Goal: Information Seeking & Learning: Compare options

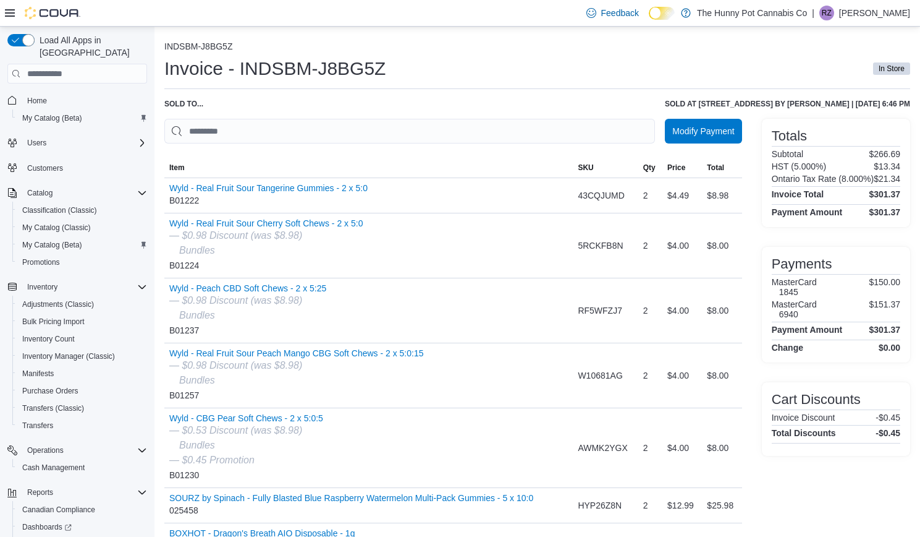
scroll to position [174, 0]
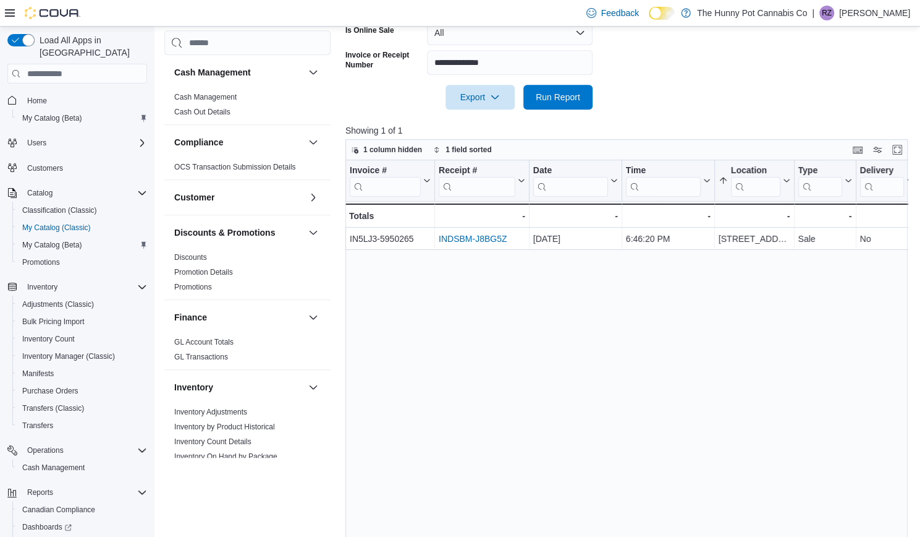
scroll to position [707, 0]
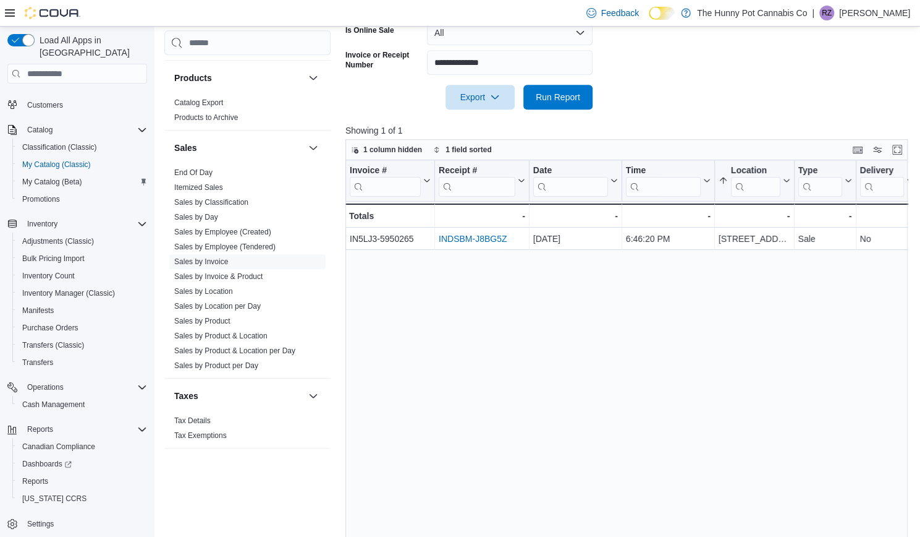
click at [683, 392] on div "Invoice # Click to view column header actions Receipt # Click to view column he…" at bounding box center [630, 364] width 569 height 409
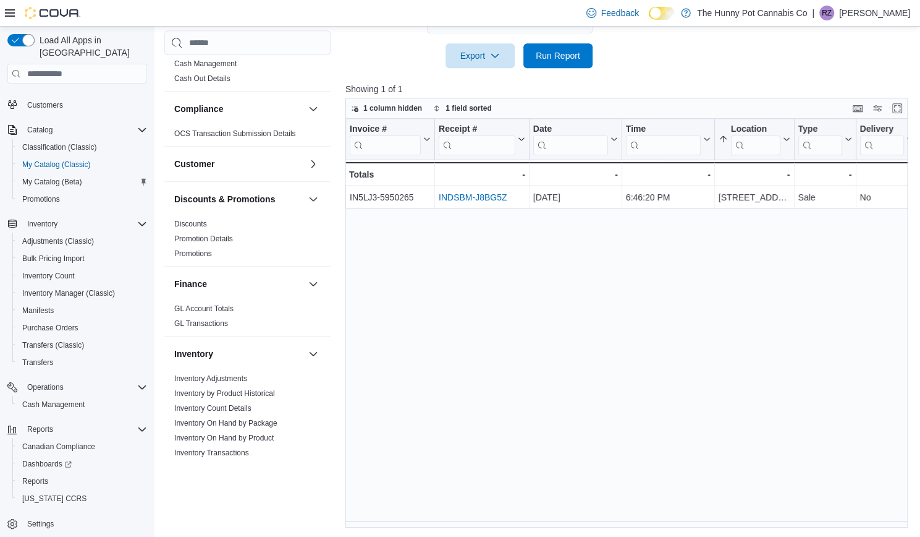
scroll to position [0, 0]
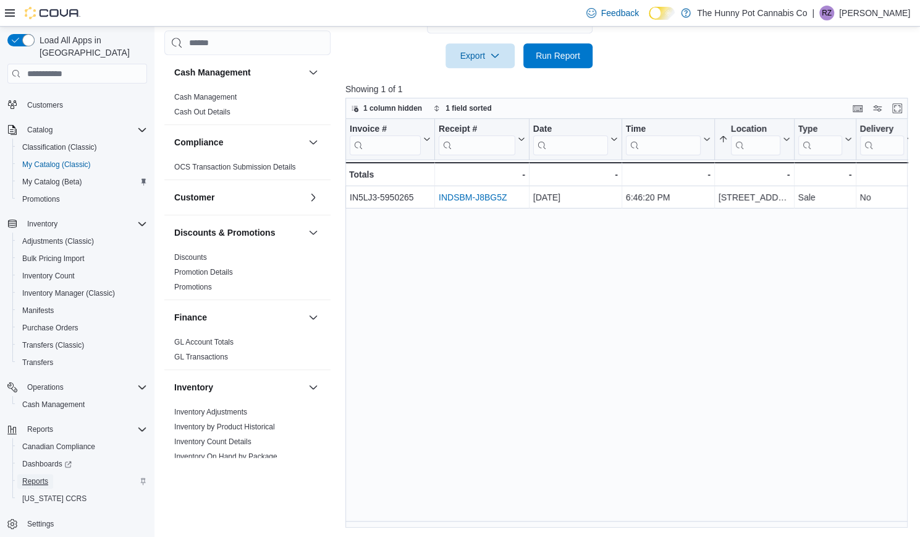
click at [35, 476] on span "Reports" at bounding box center [35, 481] width 26 height 10
click at [40, 476] on span "Reports" at bounding box center [35, 481] width 26 height 10
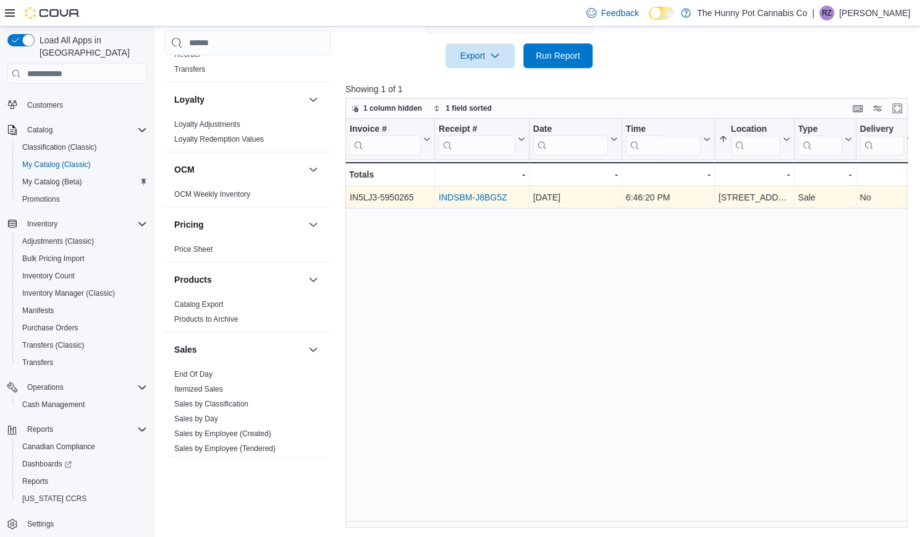
click at [476, 193] on link "INDSBM-J8BG5Z" at bounding box center [473, 198] width 68 height 10
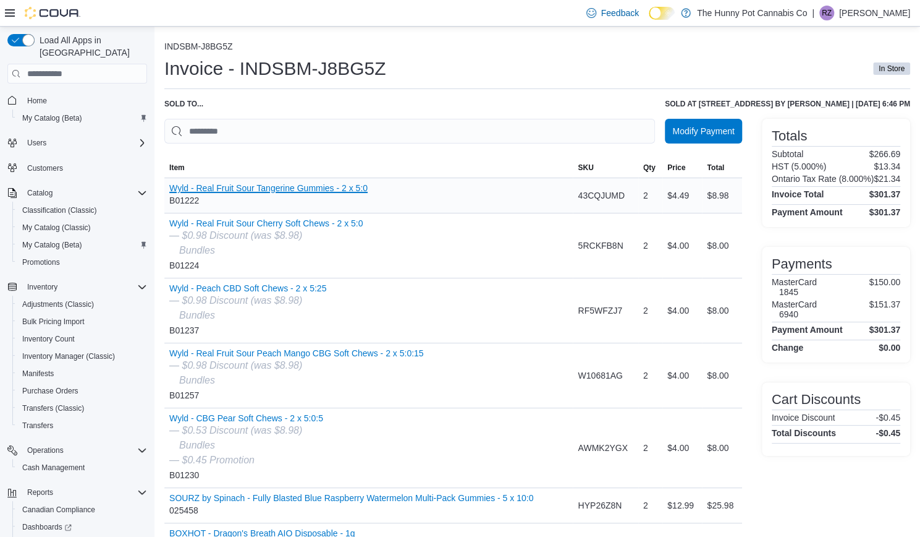
click at [197, 189] on button "Wyld - Real Fruit Sour Tangerine Gummies - 2 x 5:0" at bounding box center [268, 188] width 198 height 10
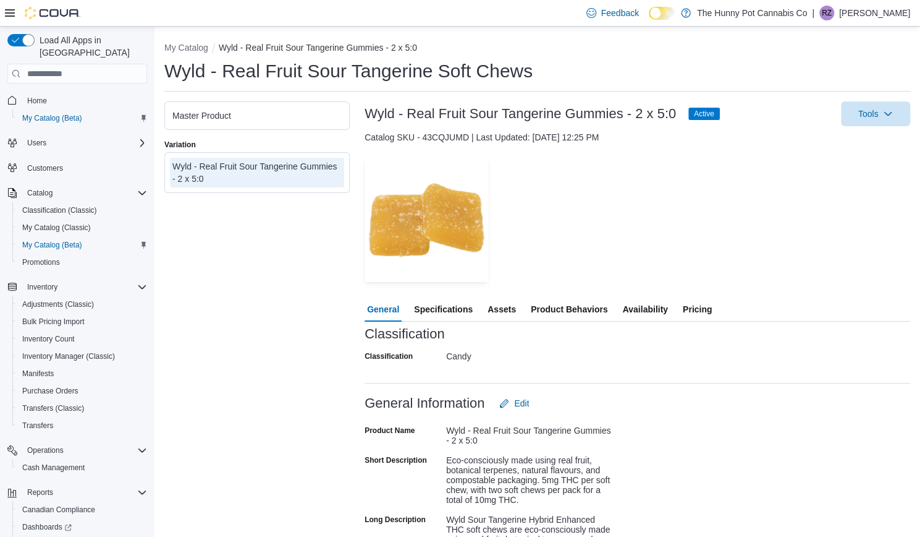
click at [695, 309] on span "Pricing" at bounding box center [697, 309] width 29 height 25
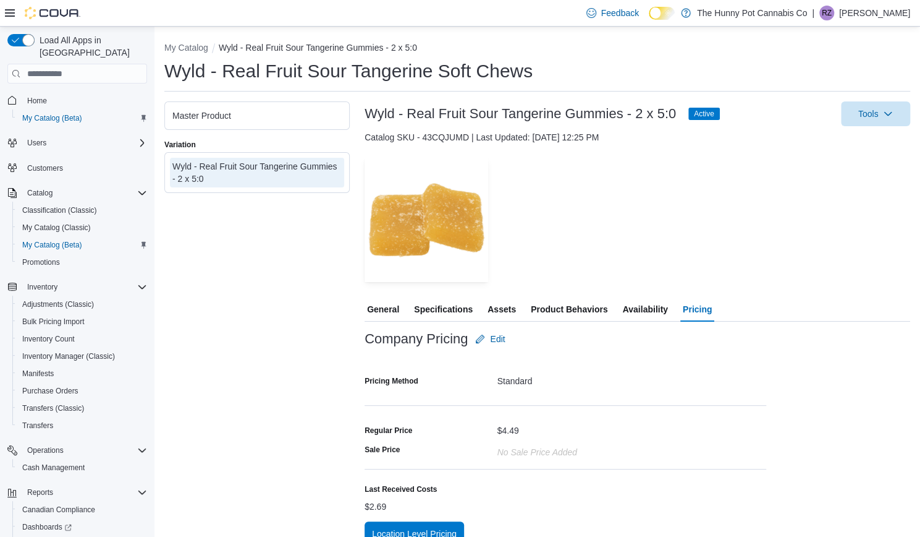
scroll to position [19, 0]
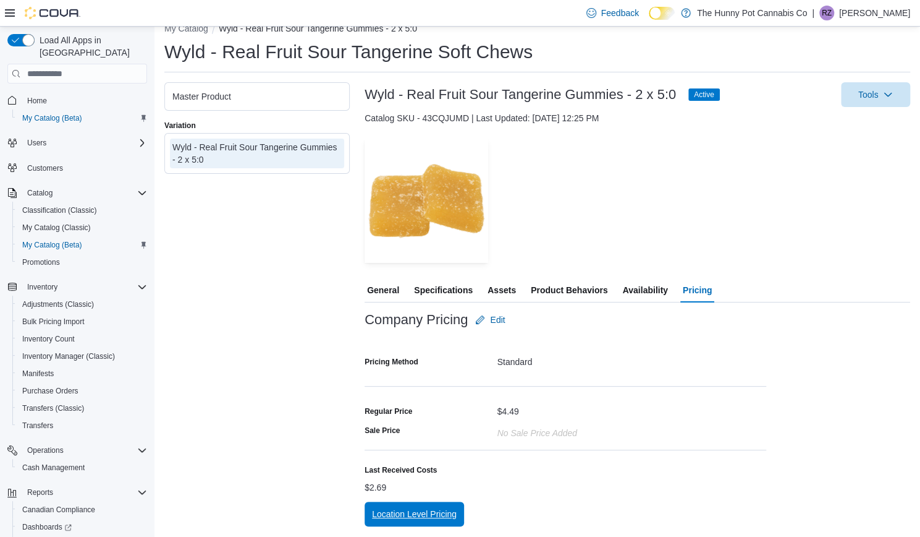
click at [435, 512] on span "Location Level Pricing" at bounding box center [414, 514] width 85 height 12
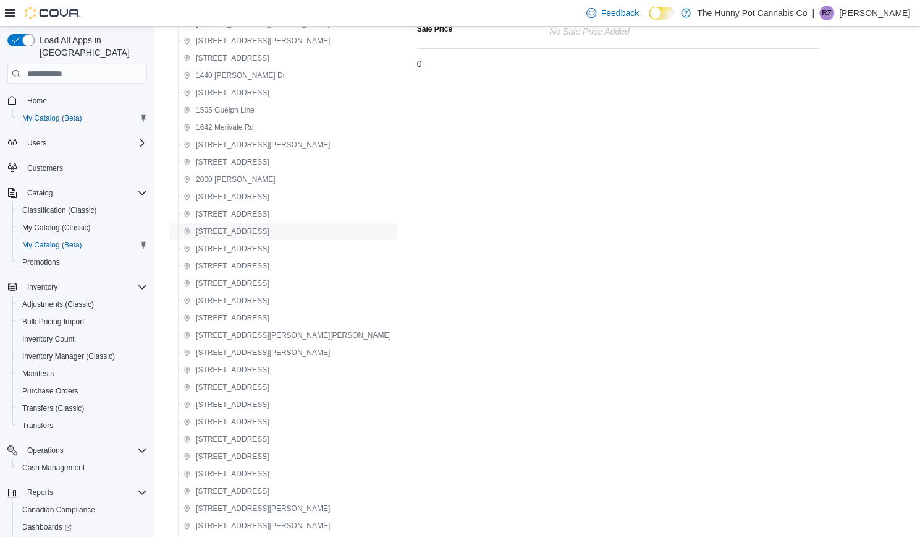
scroll to position [277, 0]
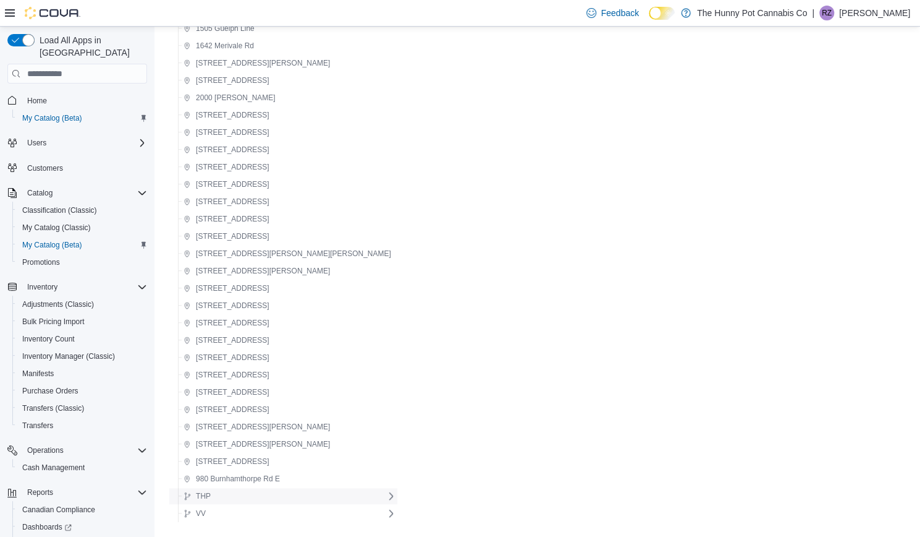
click at [386, 496] on icon at bounding box center [391, 496] width 10 height 10
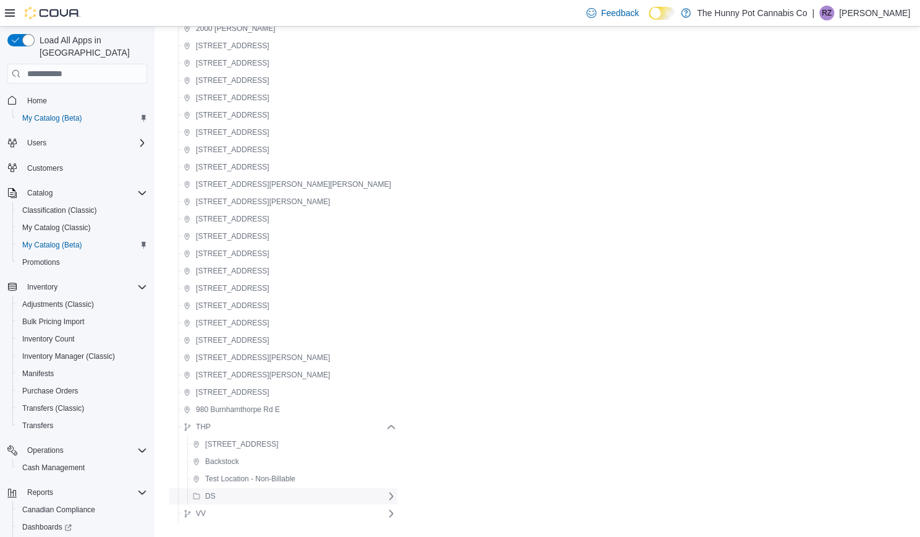
click at [271, 494] on div "DS" at bounding box center [287, 495] width 198 height 15
click at [386, 496] on icon at bounding box center [391, 496] width 10 height 10
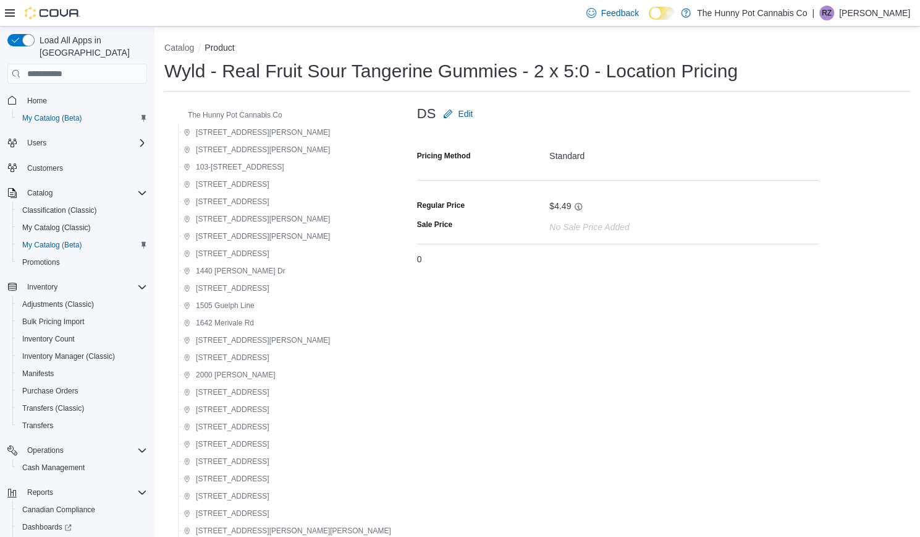
scroll to position [363, 0]
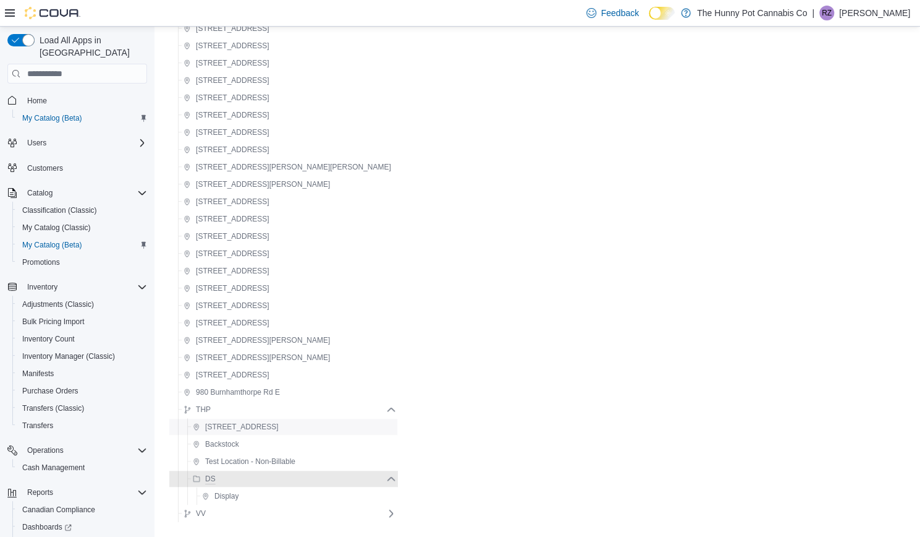
click at [227, 425] on span "[STREET_ADDRESS]" at bounding box center [242, 427] width 74 height 10
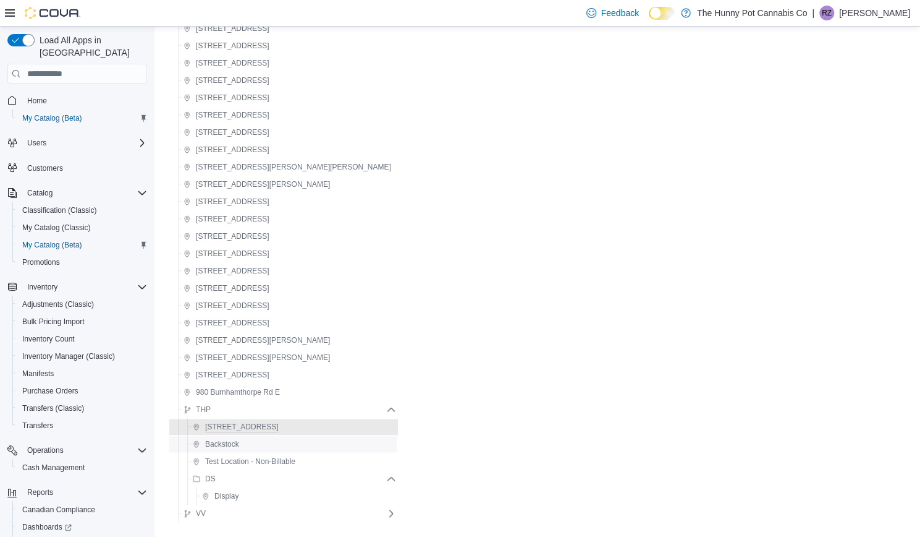
click at [232, 443] on span "Backstock" at bounding box center [222, 444] width 34 height 10
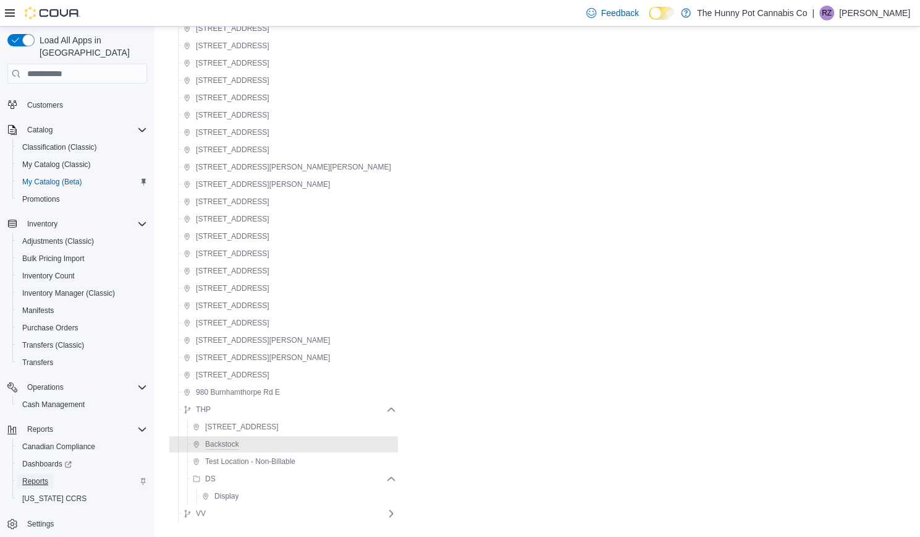
click at [42, 476] on span "Reports" at bounding box center [35, 481] width 26 height 10
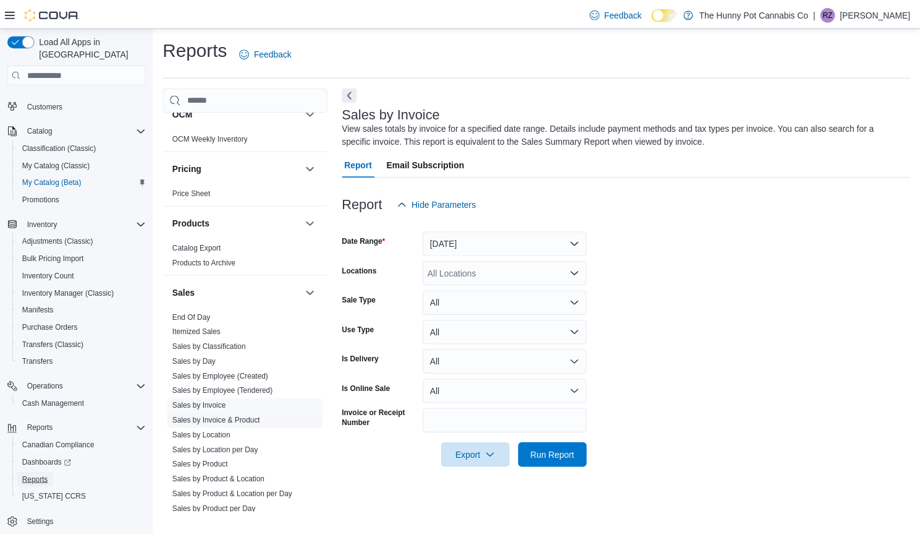
scroll to position [707, 0]
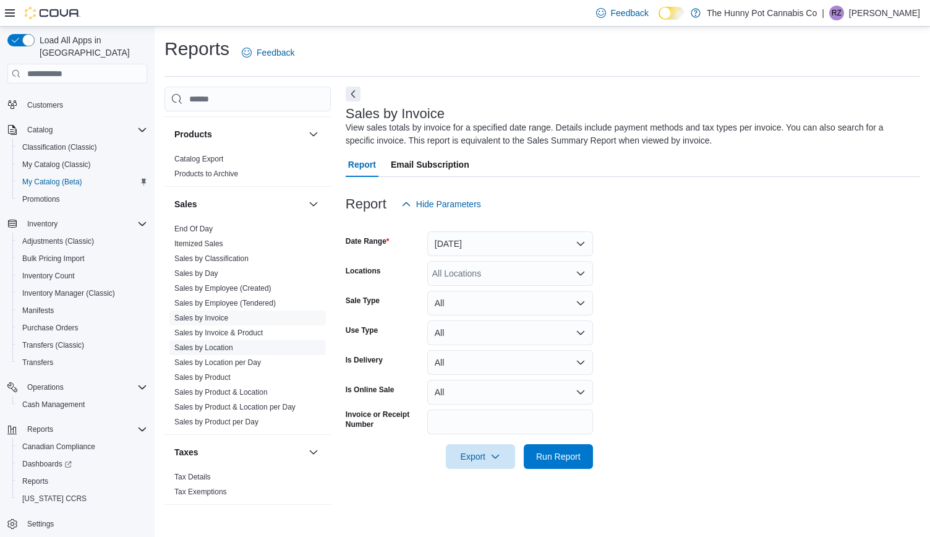
click at [215, 349] on link "Sales by Location" at bounding box center [203, 347] width 59 height 9
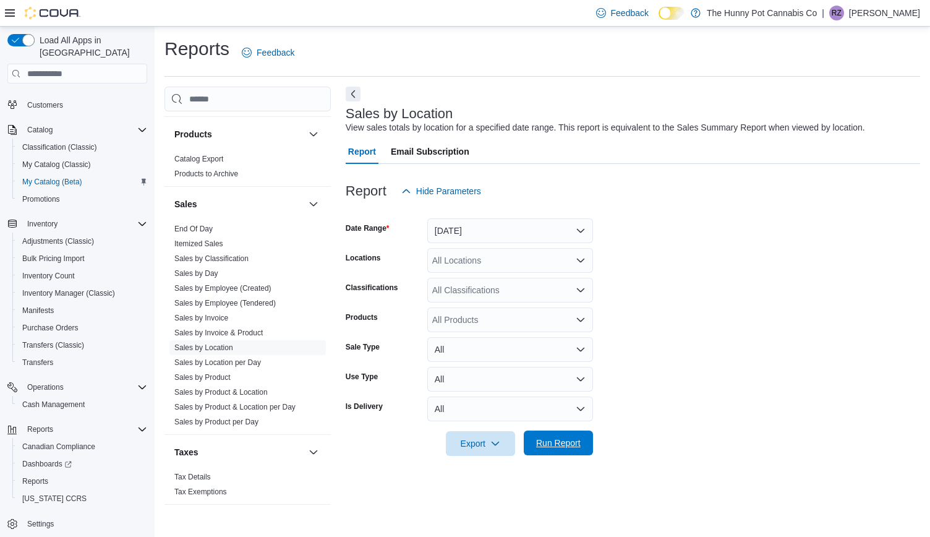
click at [562, 436] on span "Run Report" at bounding box center [558, 442] width 54 height 25
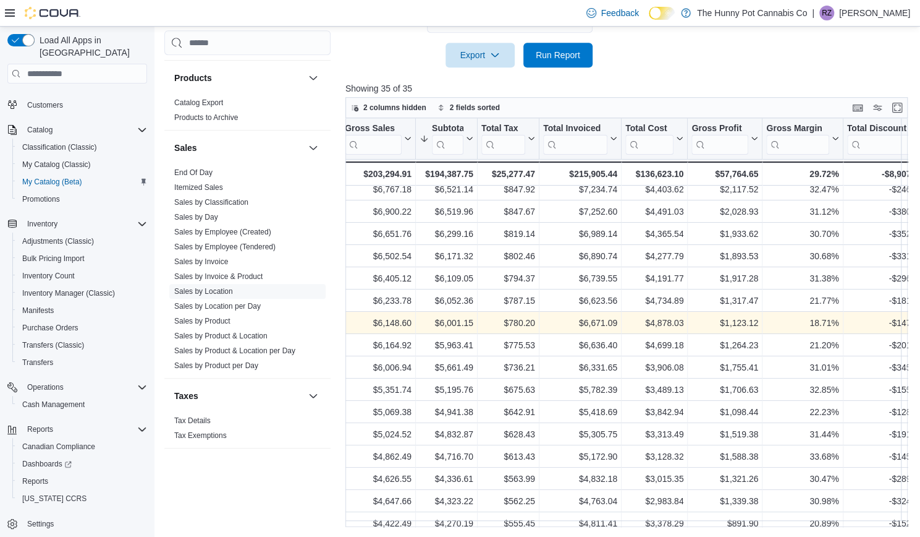
scroll to position [208, 0]
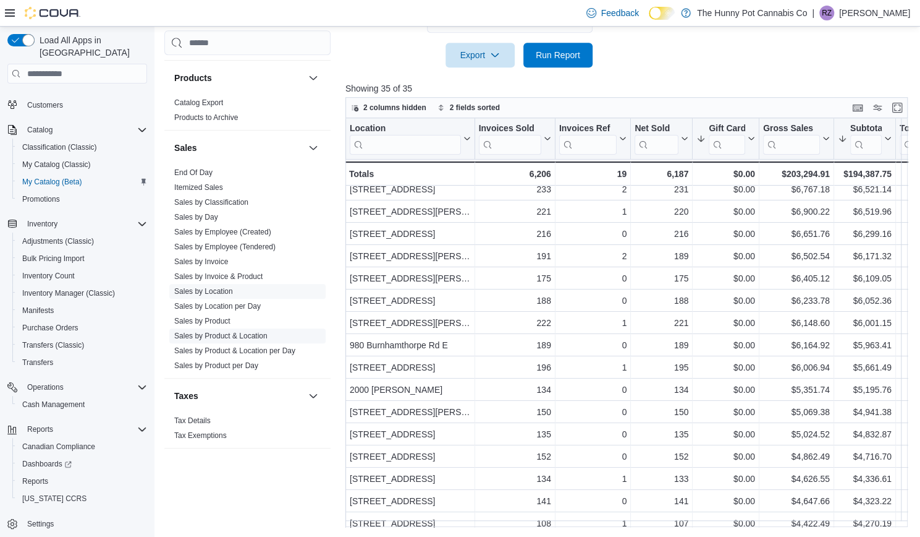
click at [219, 334] on link "Sales by Product & Location" at bounding box center [220, 336] width 93 height 9
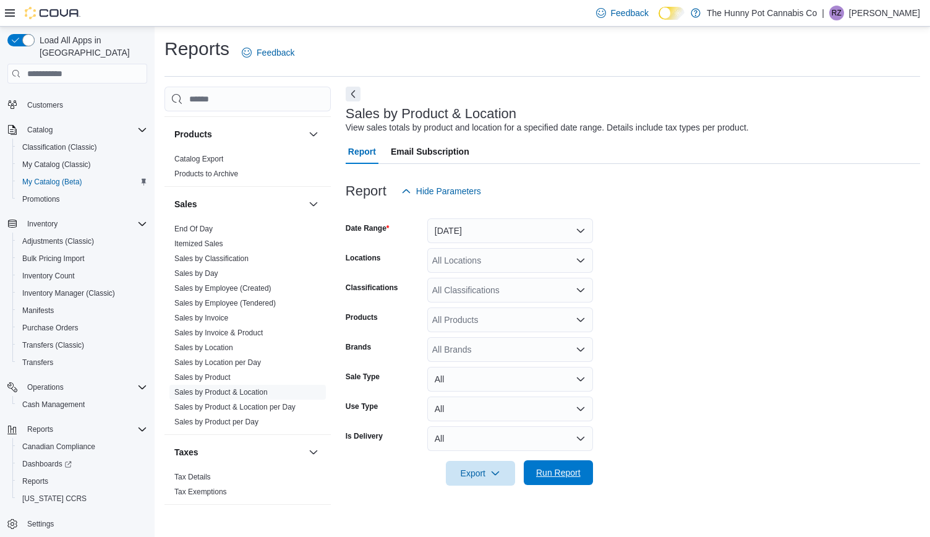
click at [560, 472] on span "Run Report" at bounding box center [558, 472] width 45 height 12
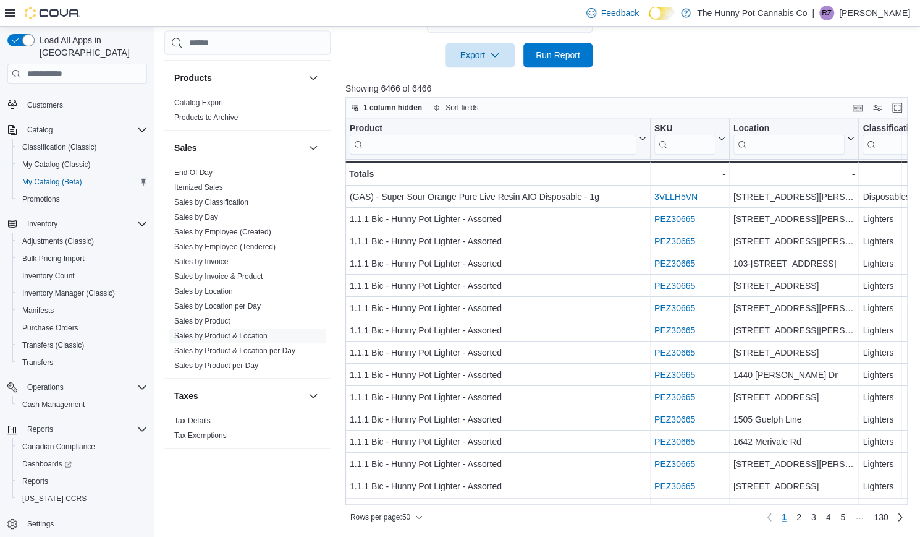
scroll to position [1, 0]
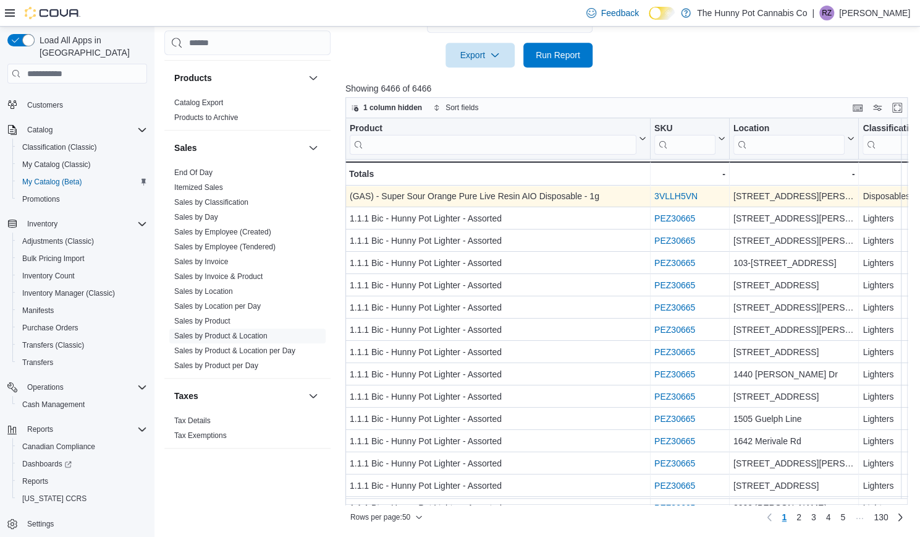
click at [674, 201] on div "3VLLH5VN" at bounding box center [690, 196] width 71 height 15
click at [672, 197] on link "3VLLH5VN" at bounding box center [676, 197] width 43 height 10
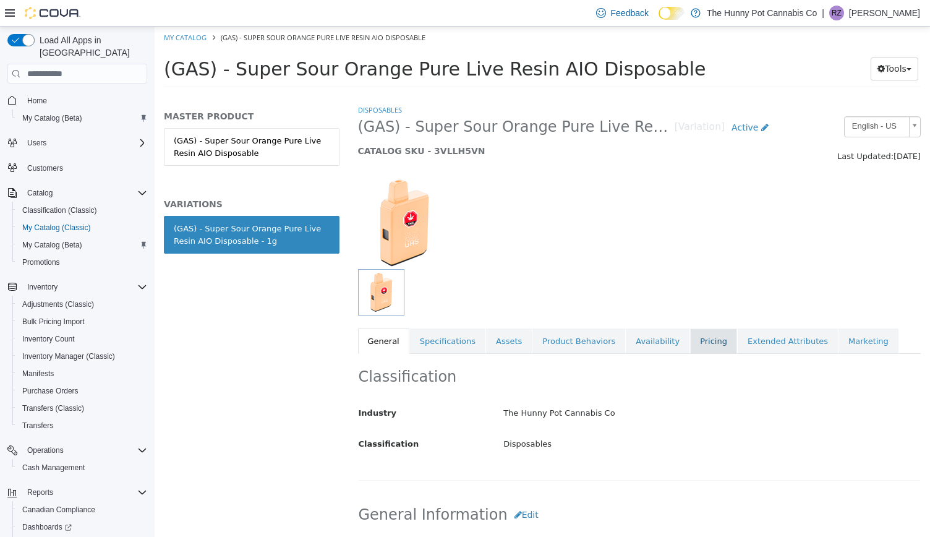
click at [690, 344] on link "Pricing" at bounding box center [713, 341] width 47 height 26
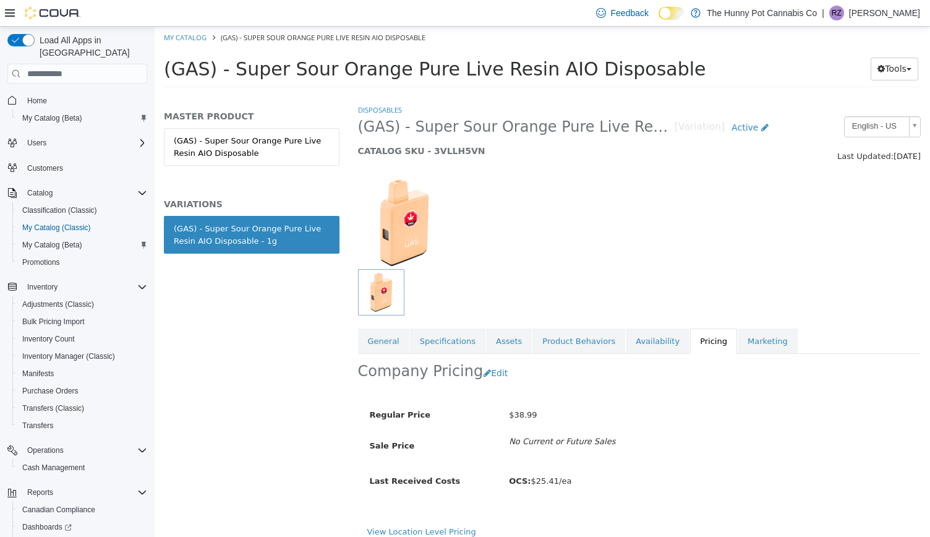
scroll to position [9, 0]
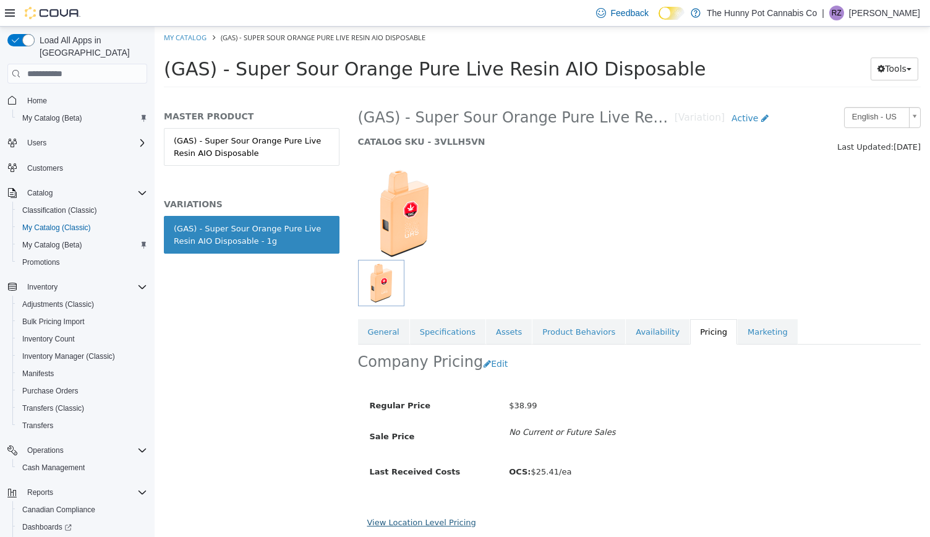
click at [433, 519] on link "View Location Level Pricing" at bounding box center [421, 521] width 109 height 9
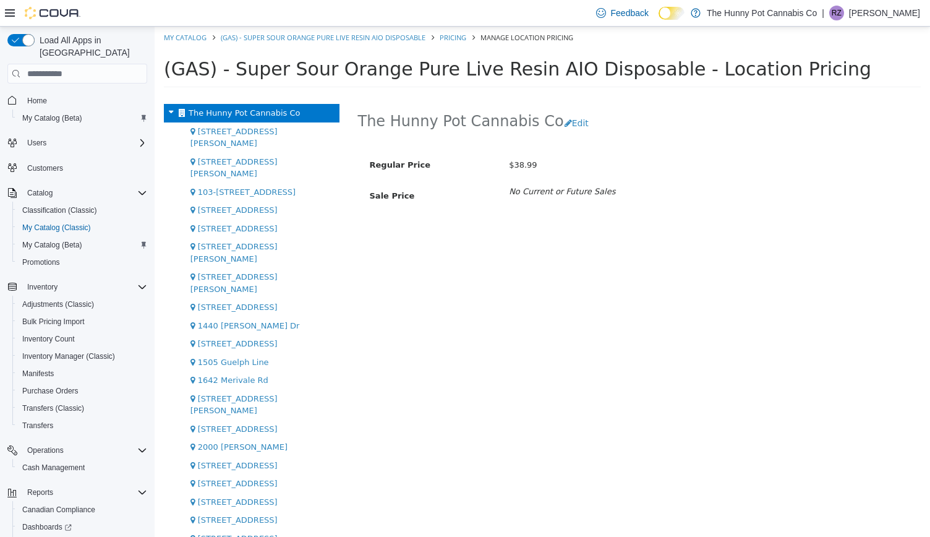
click at [171, 117] on icon at bounding box center [171, 112] width 14 height 16
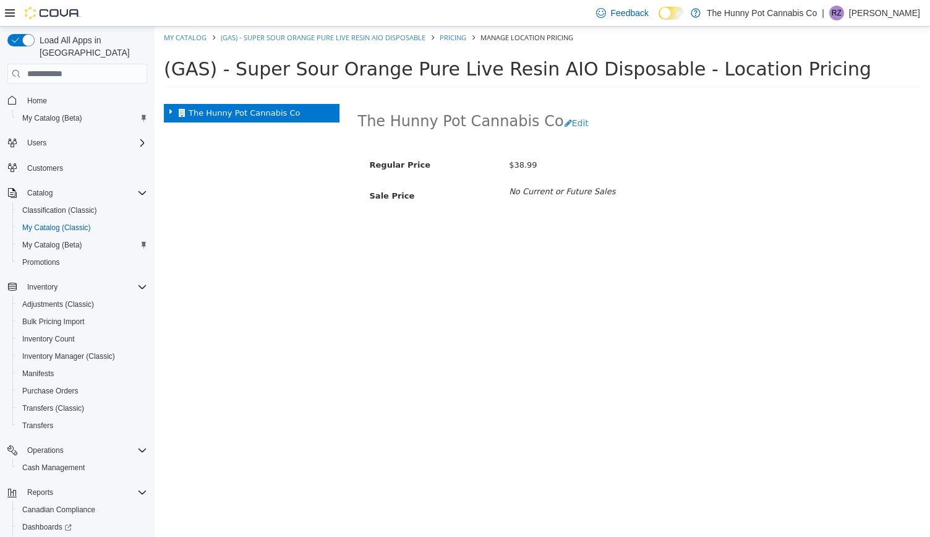
click at [171, 117] on icon at bounding box center [171, 112] width 14 height 16
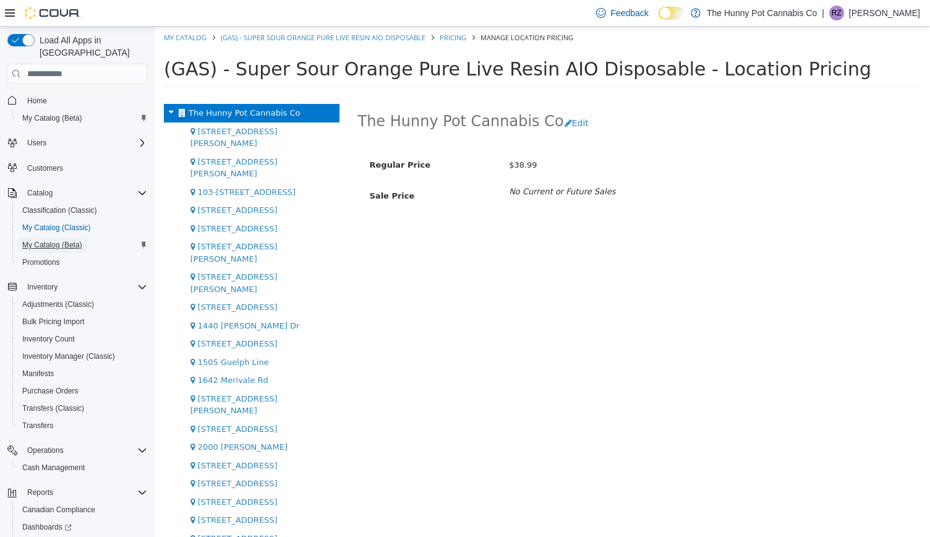
click at [43, 240] on span "My Catalog (Beta)" at bounding box center [52, 245] width 60 height 10
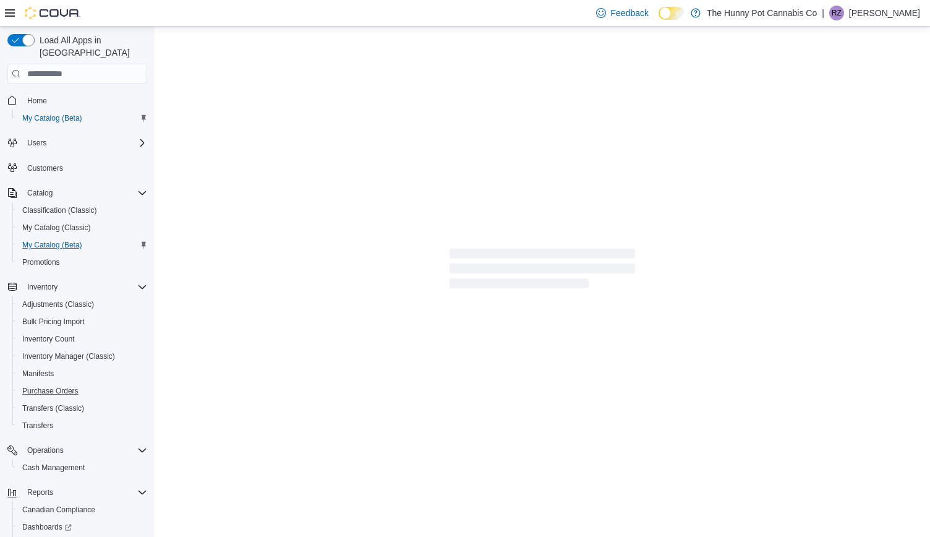
select select "**********"
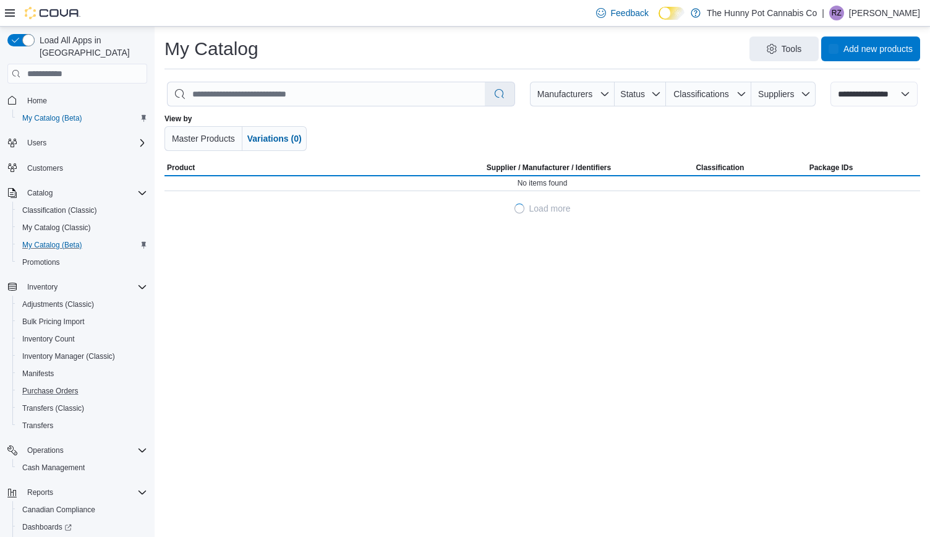
scroll to position [63, 0]
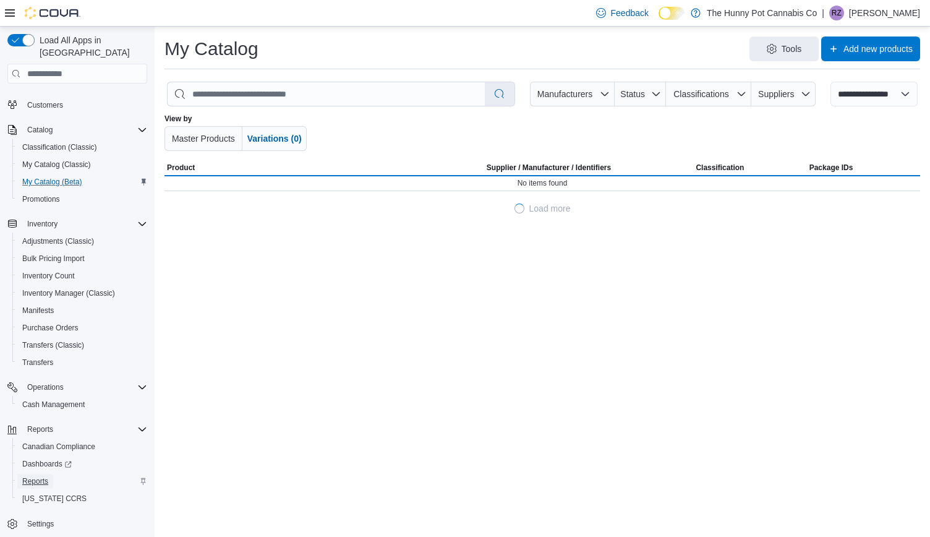
click at [33, 476] on span "Reports" at bounding box center [35, 481] width 26 height 10
